Goal: Communication & Community: Answer question/provide support

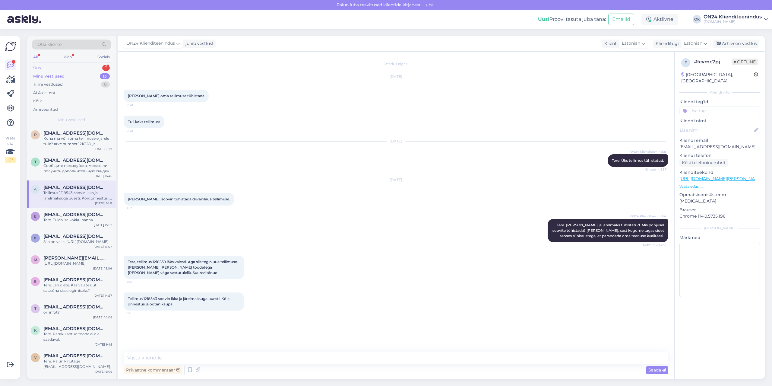
click at [57, 68] on div "Uus 1" at bounding box center [71, 68] width 79 height 8
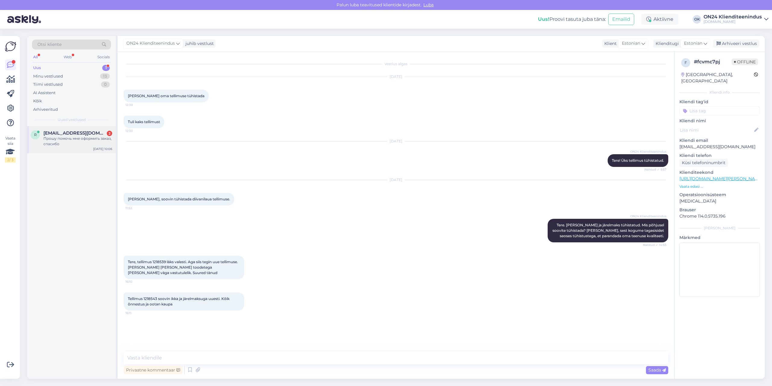
click at [75, 133] on span "[EMAIL_ADDRESS][DOMAIN_NAME]" at bounding box center [74, 132] width 63 height 5
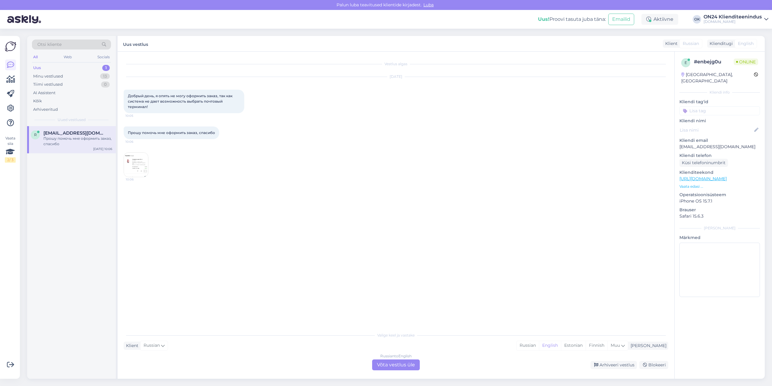
click at [131, 165] on img at bounding box center [136, 165] width 24 height 24
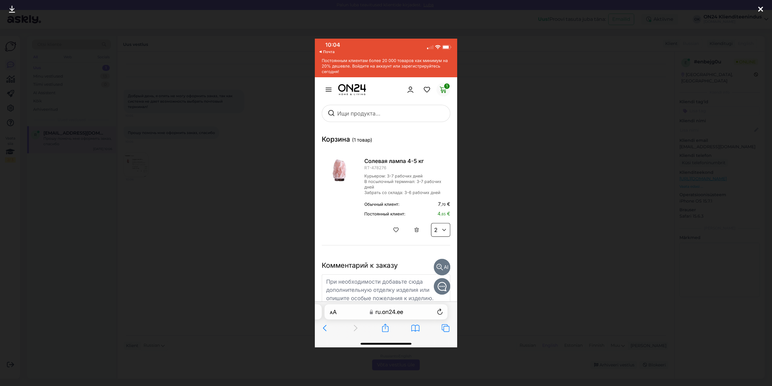
click at [217, 151] on div at bounding box center [386, 193] width 772 height 386
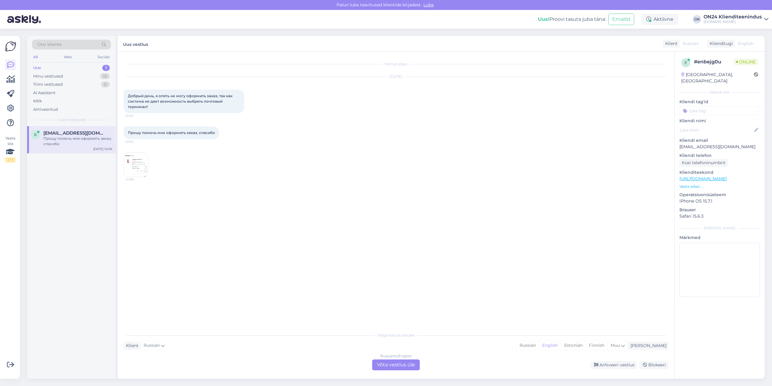
click at [713, 144] on p "[EMAIL_ADDRESS][DOMAIN_NAME]" at bounding box center [720, 147] width 81 height 6
copy p "[EMAIL_ADDRESS][DOMAIN_NAME]"
drag, startPoint x: 592, startPoint y: 345, endPoint x: 583, endPoint y: 345, distance: 9.1
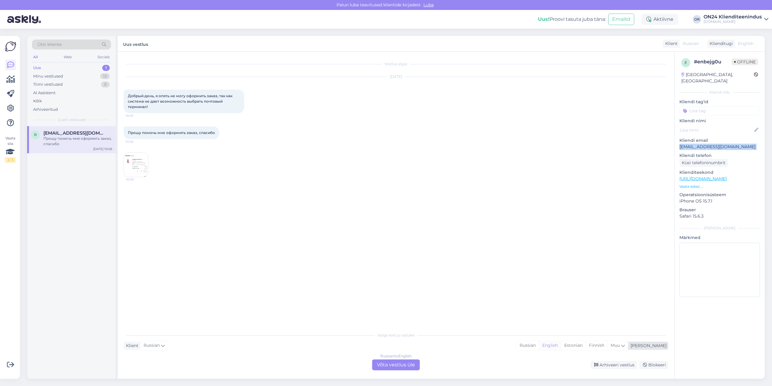
click at [586, 345] on div "Estonian" at bounding box center [573, 345] width 25 height 9
click at [412, 365] on div "Russian to Estonian Võta vestlus üle" at bounding box center [396, 364] width 48 height 11
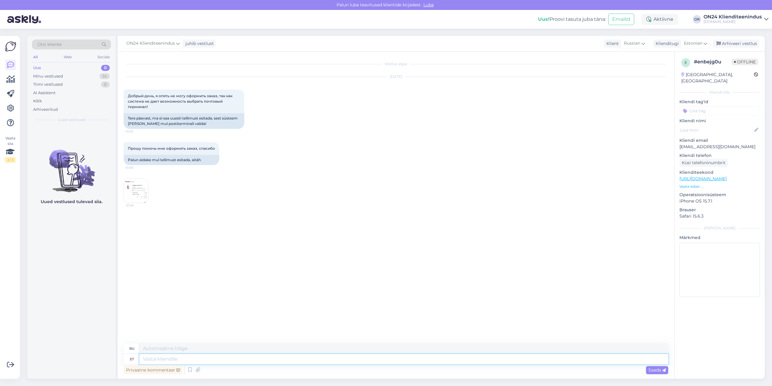
click at [386, 360] on textarea at bounding box center [403, 359] width 529 height 10
type textarea "Tere."
type textarea "Привет."
type textarea "Tere. Mis au"
type textarea "Привет. Что?"
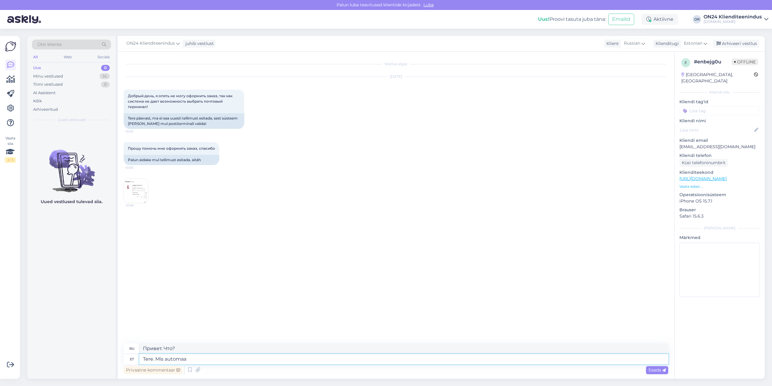
type textarea "Tere. Mis automaat"
type textarea "Здравствуйте. Какая машина?"
click at [216, 361] on textarea "Tere. Mis automaat" at bounding box center [403, 359] width 529 height 10
type textarea "Tere. Mis"
type textarea "Привет. Что?"
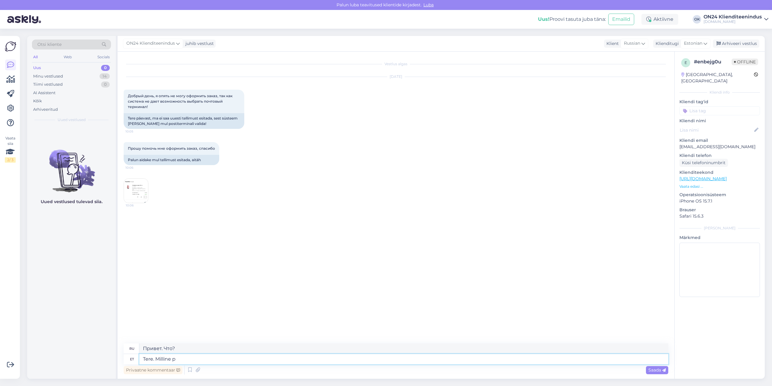
type textarea "Tere. Milline pa"
type textarea "Привет. Что это?"
type textarea "Tere. Milline pakiautomaat?"
type textarea "Здравствуйте. Какой именно пакомат?"
click at [128, 191] on img at bounding box center [136, 191] width 24 height 24
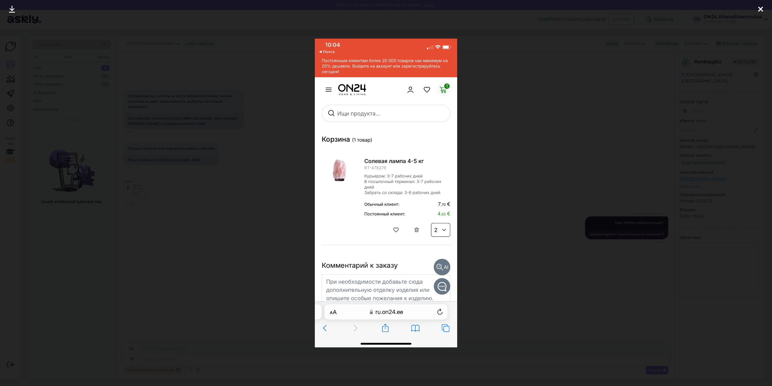
click at [221, 206] on div at bounding box center [386, 193] width 772 height 386
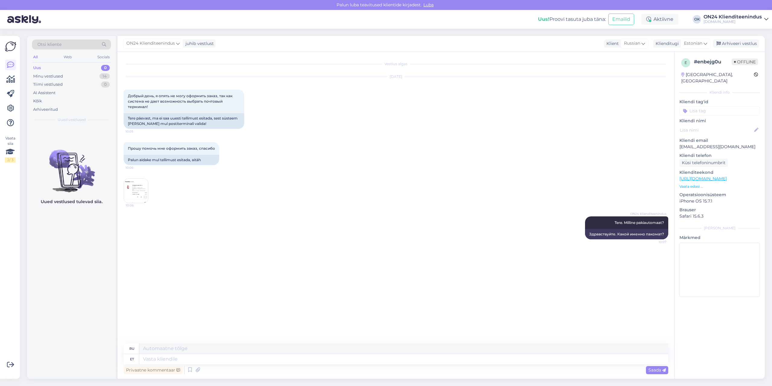
click at [140, 194] on img at bounding box center [136, 191] width 24 height 24
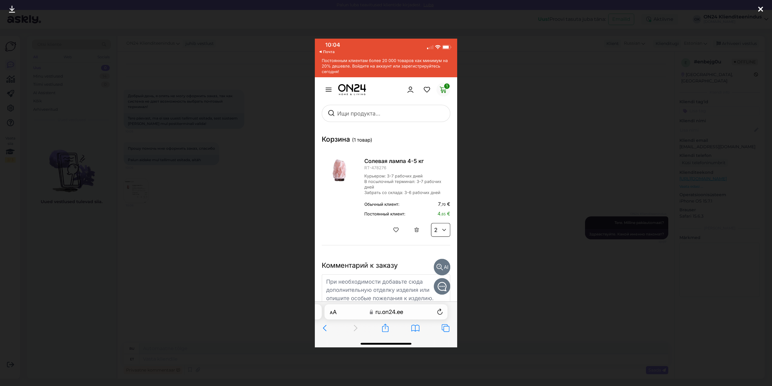
click at [199, 206] on div at bounding box center [386, 193] width 772 height 386
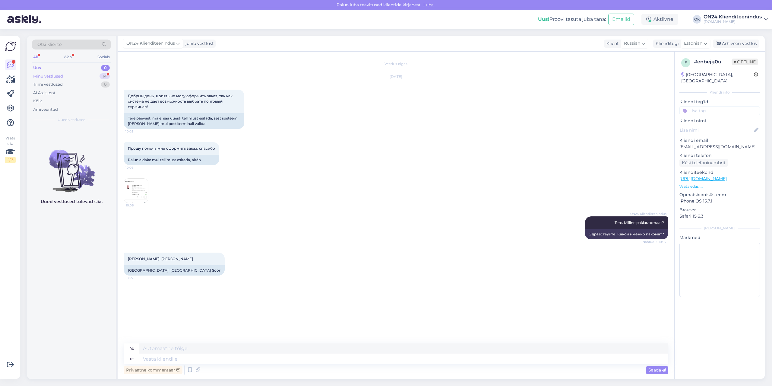
click at [49, 74] on div "Minu vestlused" at bounding box center [48, 76] width 30 height 6
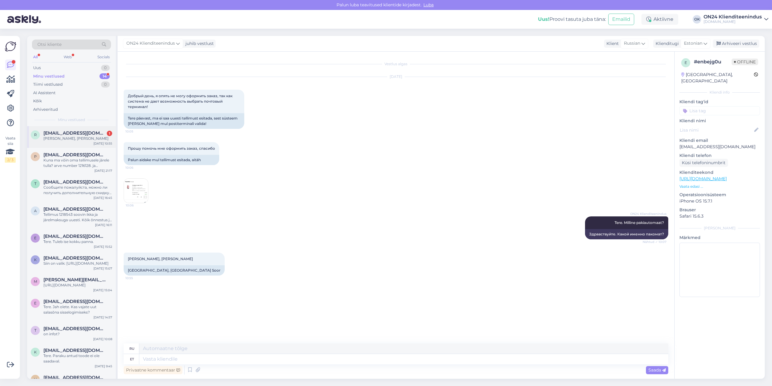
click at [55, 130] on span "[EMAIL_ADDRESS][DOMAIN_NAME]" at bounding box center [74, 132] width 63 height 5
click at [333, 359] on textarea at bounding box center [403, 359] width 529 height 10
type textarea "Tere."
type textarea "Привет."
type textarea "Tere. Tellimus te"
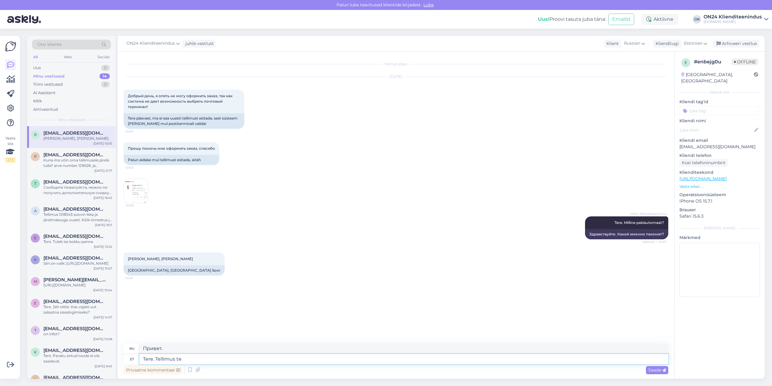
type textarea "Привет. Заказ."
type textarea "Tere. Tellimus tehtud ja"
type textarea "Здравствуйте. Заказ оформлен."
type textarea "Tere. Tellimus tehtud ja a"
type textarea "Здравствуйте. Заказ оформлен и"
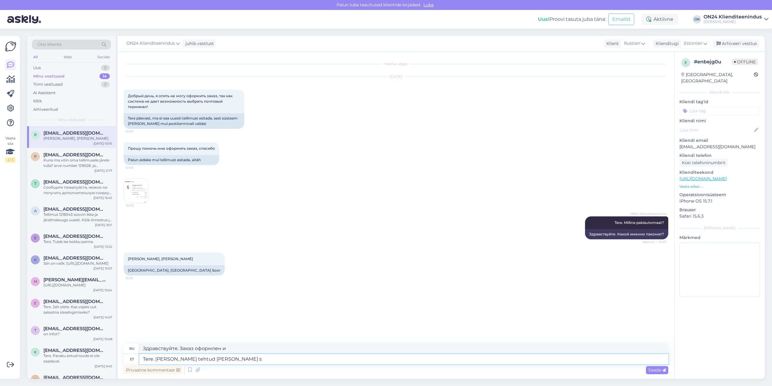
type textarea "Tere. Tellimus tehtud [PERSON_NAME] sa"
type textarea "Здравствуйте. Заказ оформлен, счёт получен."
type textarea "Tere. [PERSON_NAME] tehtud [PERSON_NAME] saadetud e"
type textarea "Здравствуйте. Заказ оформлен, счёт отправлен."
type textarea "Tere. Tellimus tehtud [PERSON_NAME] saadetud e-mailile."
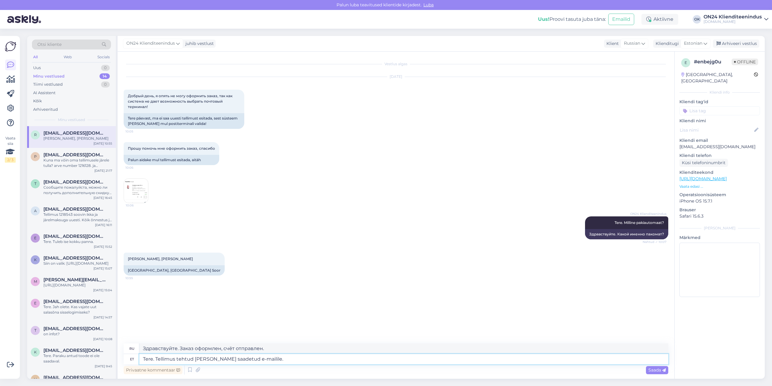
type textarea "Здравствуйте. Заказ оформлен, счёт отправлен на электронную почту."
